Goal: Navigation & Orientation: Find specific page/section

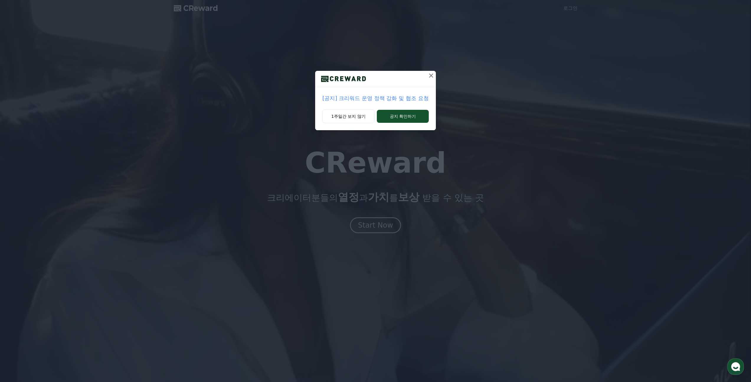
click at [427, 80] on div at bounding box center [430, 79] width 9 height 16
click at [428, 79] on icon at bounding box center [431, 75] width 7 height 7
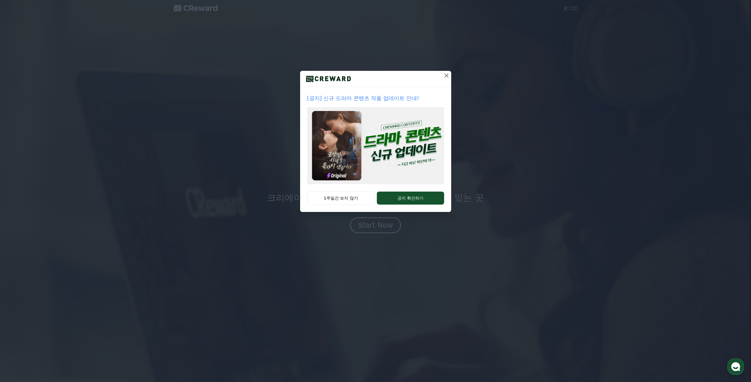
click at [444, 74] on icon at bounding box center [446, 75] width 7 height 7
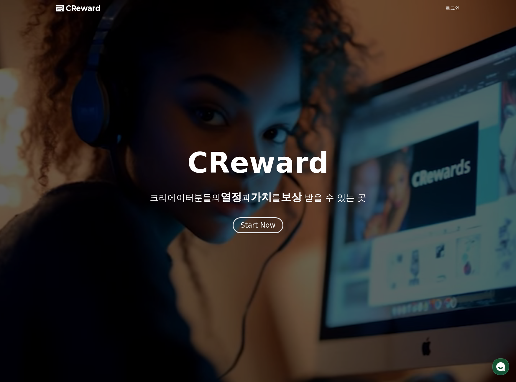
click at [454, 10] on link "로그인" at bounding box center [453, 8] width 14 height 7
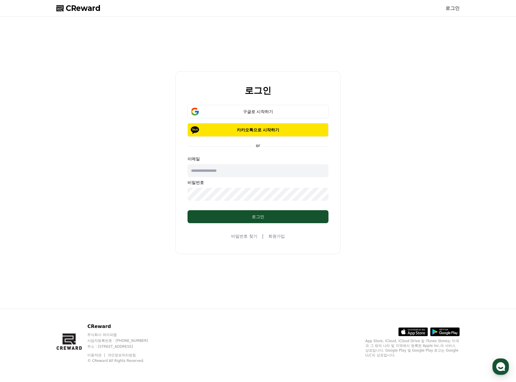
click at [86, 6] on span "CReward" at bounding box center [83, 8] width 35 height 9
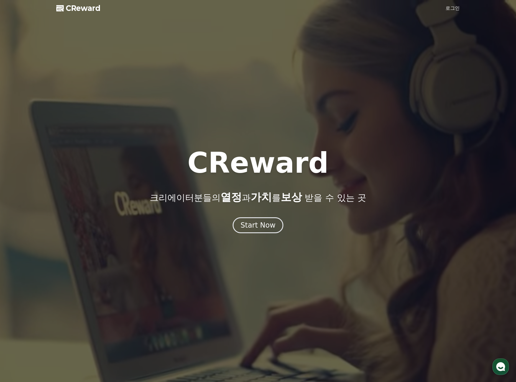
click at [457, 11] on link "로그인" at bounding box center [453, 8] width 14 height 7
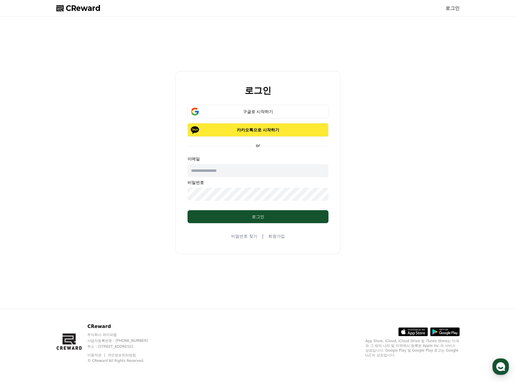
click at [274, 132] on p "카카오톡으로 시작하기" at bounding box center [258, 130] width 124 height 6
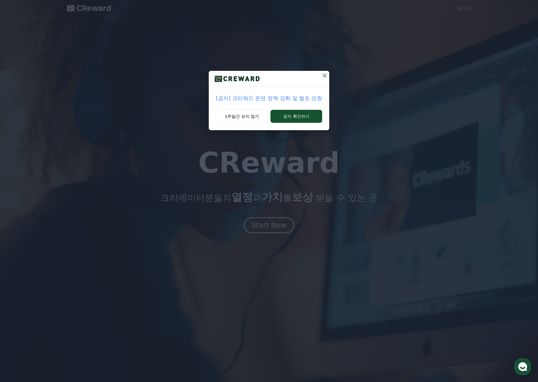
click at [325, 76] on icon at bounding box center [324, 75] width 7 height 7
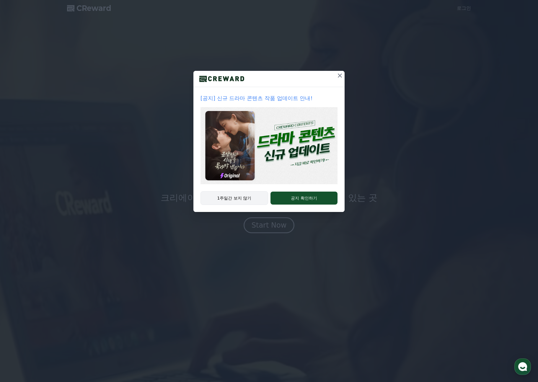
click at [240, 198] on button "1주일간 보지 않기" at bounding box center [234, 198] width 68 height 14
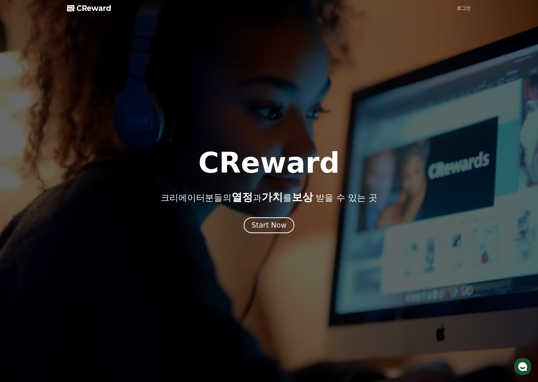
click at [261, 233] on div at bounding box center [269, 191] width 538 height 382
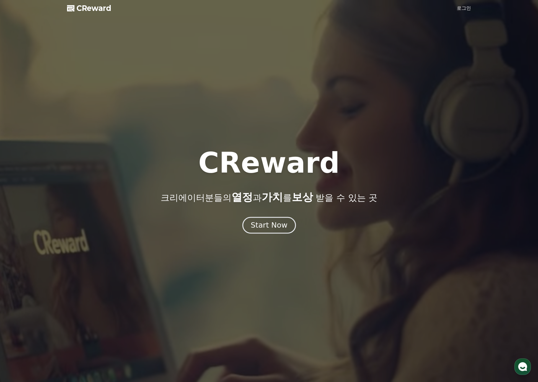
click at [264, 229] on div "Start Now" at bounding box center [268, 225] width 37 height 10
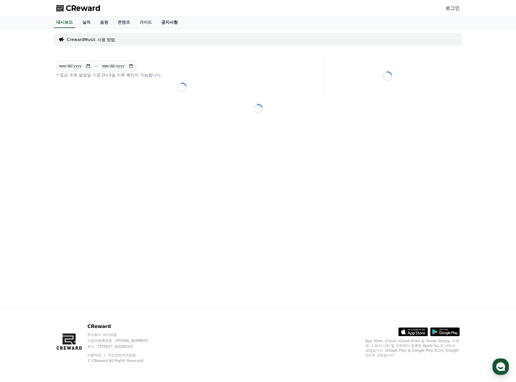
click at [165, 22] on link "공지사항" at bounding box center [170, 22] width 26 height 11
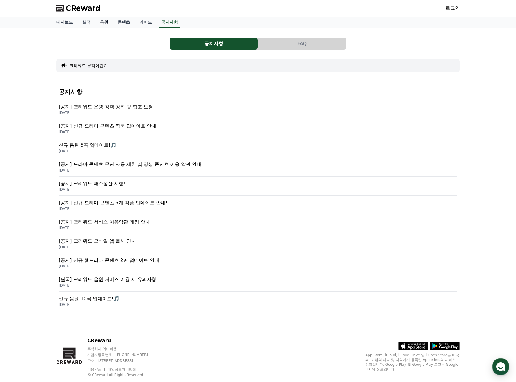
click at [95, 20] on link "음원" at bounding box center [104, 22] width 18 height 11
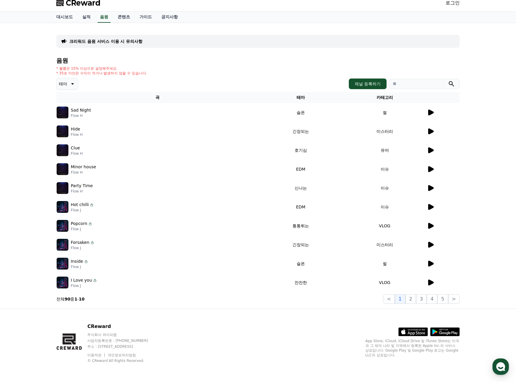
scroll to position [5, 0]
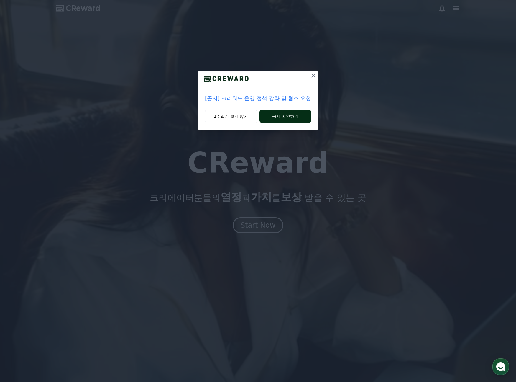
click at [290, 114] on button "공지 확인하기" at bounding box center [286, 116] width 52 height 13
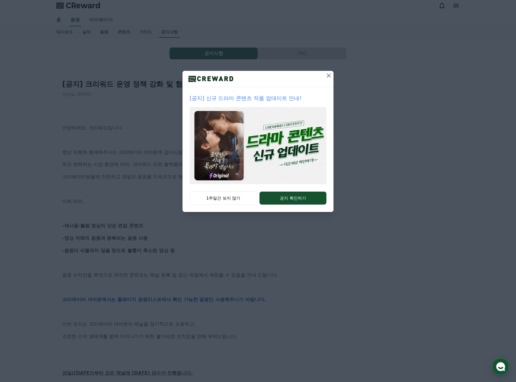
scroll to position [3, 0]
click at [330, 75] on icon at bounding box center [328, 75] width 7 height 7
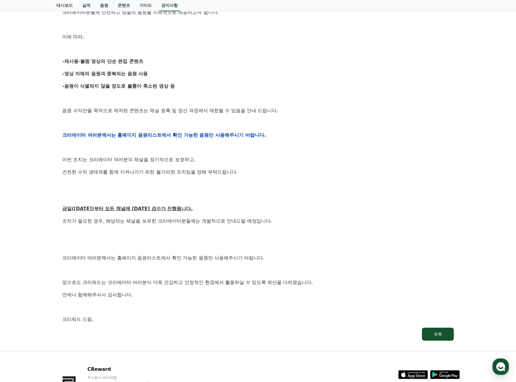
scroll to position [158, 0]
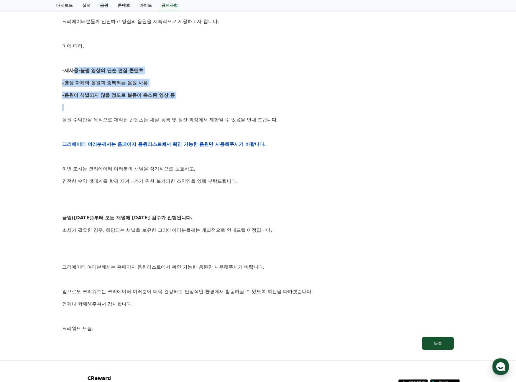
drag, startPoint x: 71, startPoint y: 71, endPoint x: 143, endPoint y: 110, distance: 82.8
click at [139, 106] on div "안녕하세요, 크리워드입니다. 항상 저희와 함께해주시는 크리에이터 여러분께 감사드립니다. 최근 변화하는 시장 환경에 따라, 크리워드 또한 플랫폼…" at bounding box center [258, 144] width 392 height 376
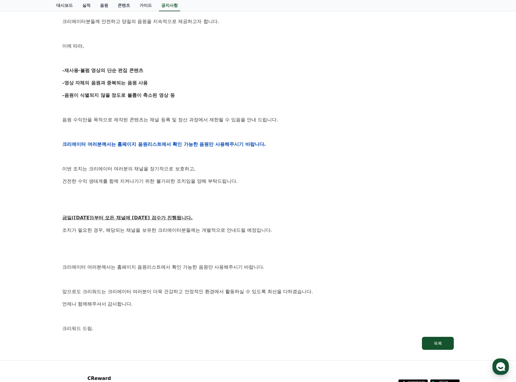
click at [144, 111] on div "안녕하세요, 크리워드입니다. 항상 저희와 함께해주시는 크리에이터 여러분께 감사드립니다. 최근 변화하는 시장 환경에 따라, 크리워드 또한 플랫폼…" at bounding box center [258, 144] width 392 height 376
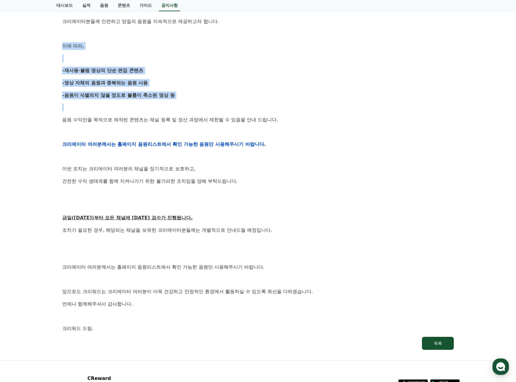
drag, startPoint x: 171, startPoint y: 103, endPoint x: 57, endPoint y: 48, distance: 126.4
click at [57, 48] on div "[공지] 크리워드 운영 정책 강화 및 협조 요청 작성일: 2025-09-15 안녕하세요, 크리워드입니다. 항상 저희와 함께해주시는 크리에이터 …" at bounding box center [258, 135] width 404 height 442
drag, startPoint x: 57, startPoint y: 48, endPoint x: 159, endPoint y: 122, distance: 126.2
click at [158, 122] on div "[공지] 크리워드 운영 정책 강화 및 협조 요청 작성일: 2025-09-15 안녕하세요, 크리워드입니다. 항상 저희와 함께해주시는 크리에이터 …" at bounding box center [258, 135] width 404 height 442
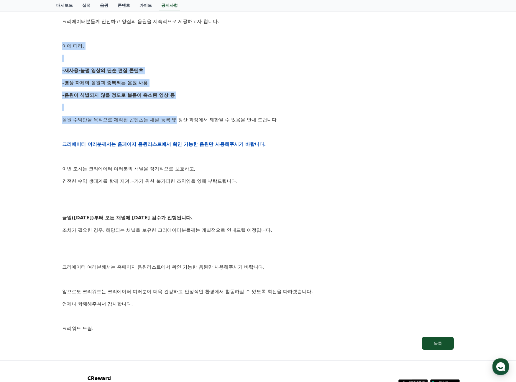
click at [159, 122] on p "음원 수익만을 목적으로 제작된 콘텐츠는 채널 등록 및 정산 과정에서 제한될 수 있음을 안내 드립니다." at bounding box center [258, 120] width 392 height 8
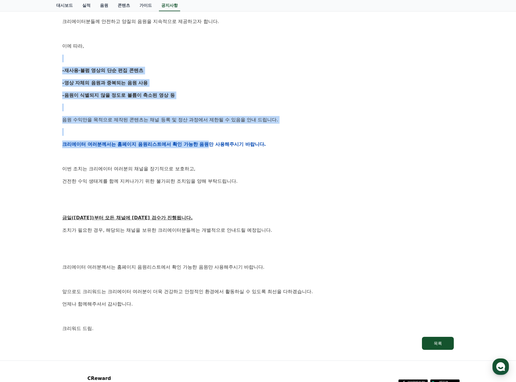
drag, startPoint x: 186, startPoint y: 142, endPoint x: 74, endPoint y: 56, distance: 141.9
click at [74, 56] on div "안녕하세요, 크리워드입니다. 항상 저희와 함께해주시는 크리에이터 여러분께 감사드립니다. 최근 변화하는 시장 환경에 따라, 크리워드 또한 플랫폼…" at bounding box center [258, 144] width 392 height 376
click at [74, 56] on p at bounding box center [258, 59] width 392 height 8
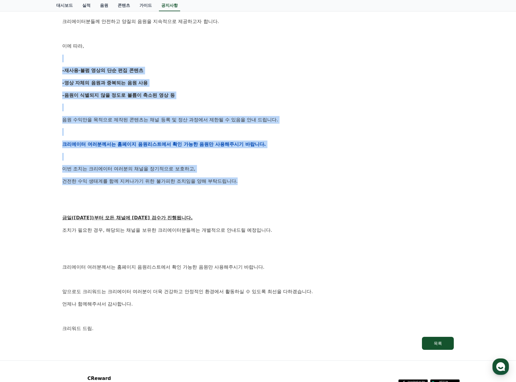
drag, startPoint x: 111, startPoint y: 83, endPoint x: 256, endPoint y: 183, distance: 175.5
click at [256, 182] on div "안녕하세요, 크리워드입니다. 항상 저희와 함께해주시는 크리에이터 여러분께 감사드립니다. 최근 변화하는 시장 환경에 따라, 크리워드 또한 플랫폼…" at bounding box center [258, 144] width 392 height 376
click at [256, 183] on p "건전한 수익 생태계를 함께 지켜나가기 위한 불가피한 조치임을 양해 부탁드립니다." at bounding box center [258, 181] width 392 height 8
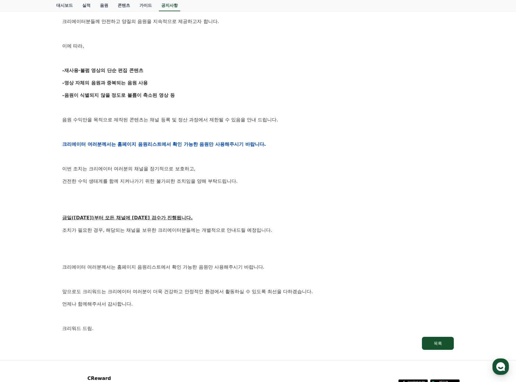
click at [257, 201] on div "안녕하세요, 크리워드입니다. 항상 저희와 함께해주시는 크리에이터 여러분께 감사드립니다. 최근 변화하는 시장 환경에 따라, 크리워드 또한 플랫폼…" at bounding box center [258, 144] width 392 height 376
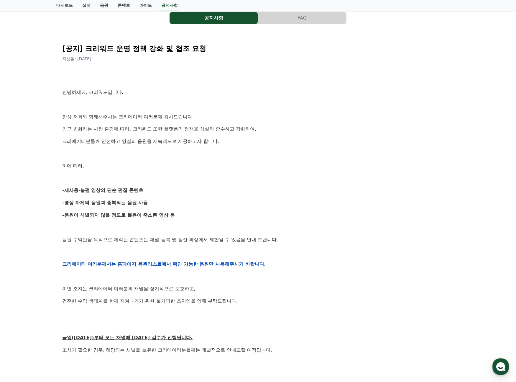
scroll to position [0, 0]
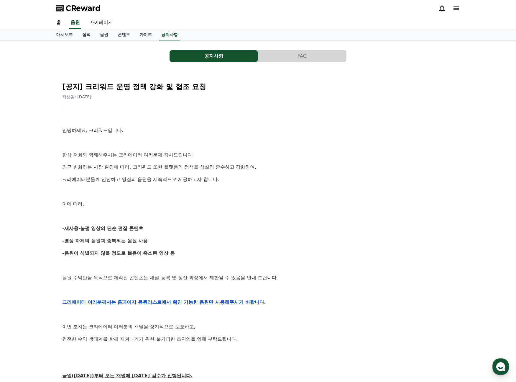
click at [91, 35] on link "실적" at bounding box center [87, 34] width 18 height 11
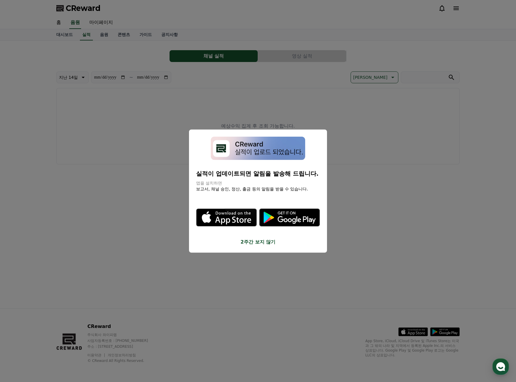
click at [269, 244] on button "2주간 보지 않기" at bounding box center [258, 241] width 124 height 7
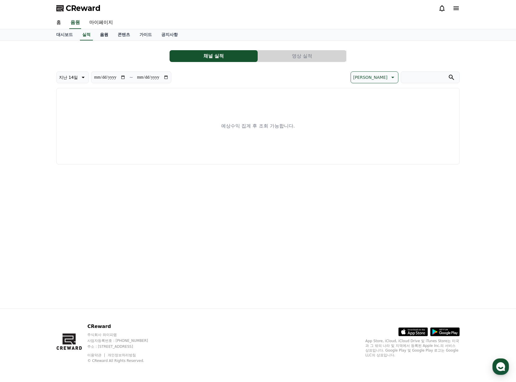
click at [98, 37] on link "음원" at bounding box center [104, 34] width 18 height 11
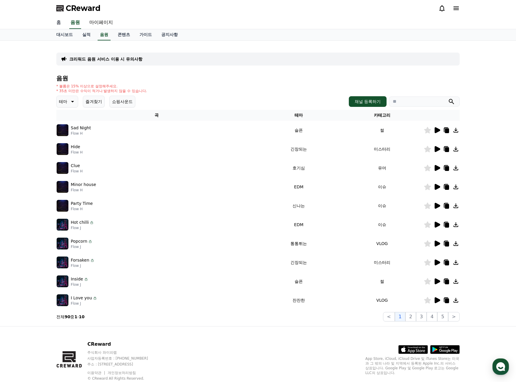
click at [60, 21] on link "홈" at bounding box center [59, 23] width 14 height 12
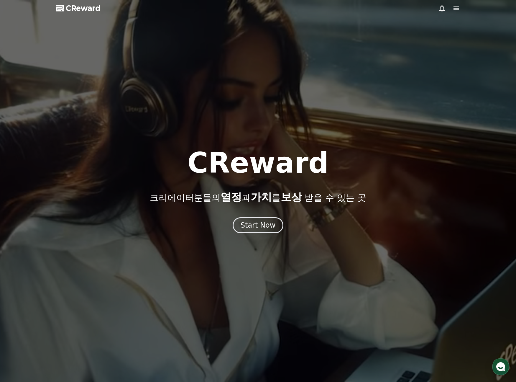
click at [80, 8] on span "CReward" at bounding box center [83, 8] width 35 height 9
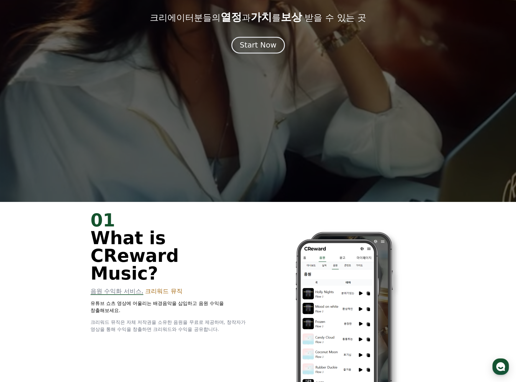
scroll to position [179, 0]
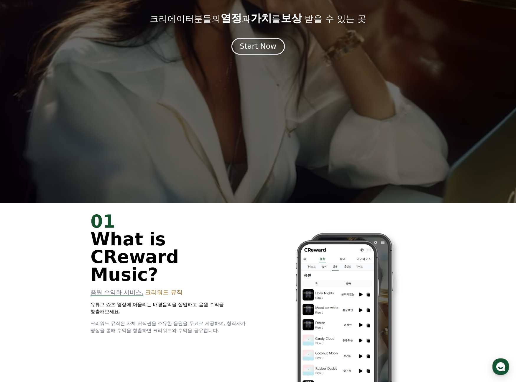
click at [256, 50] on div "Start Now" at bounding box center [258, 46] width 37 height 10
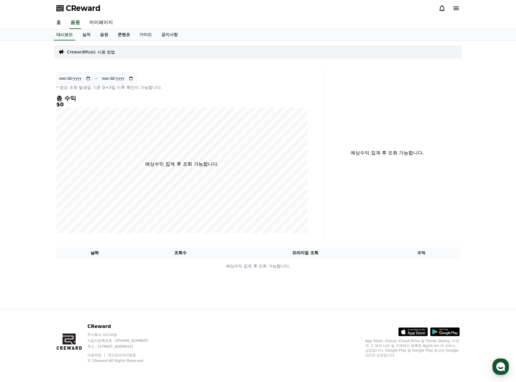
click at [125, 34] on link "콘텐츠" at bounding box center [124, 34] width 22 height 11
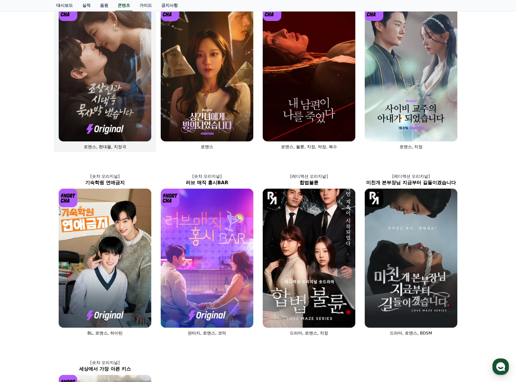
scroll to position [32, 0]
